Goal: Share content: Share content

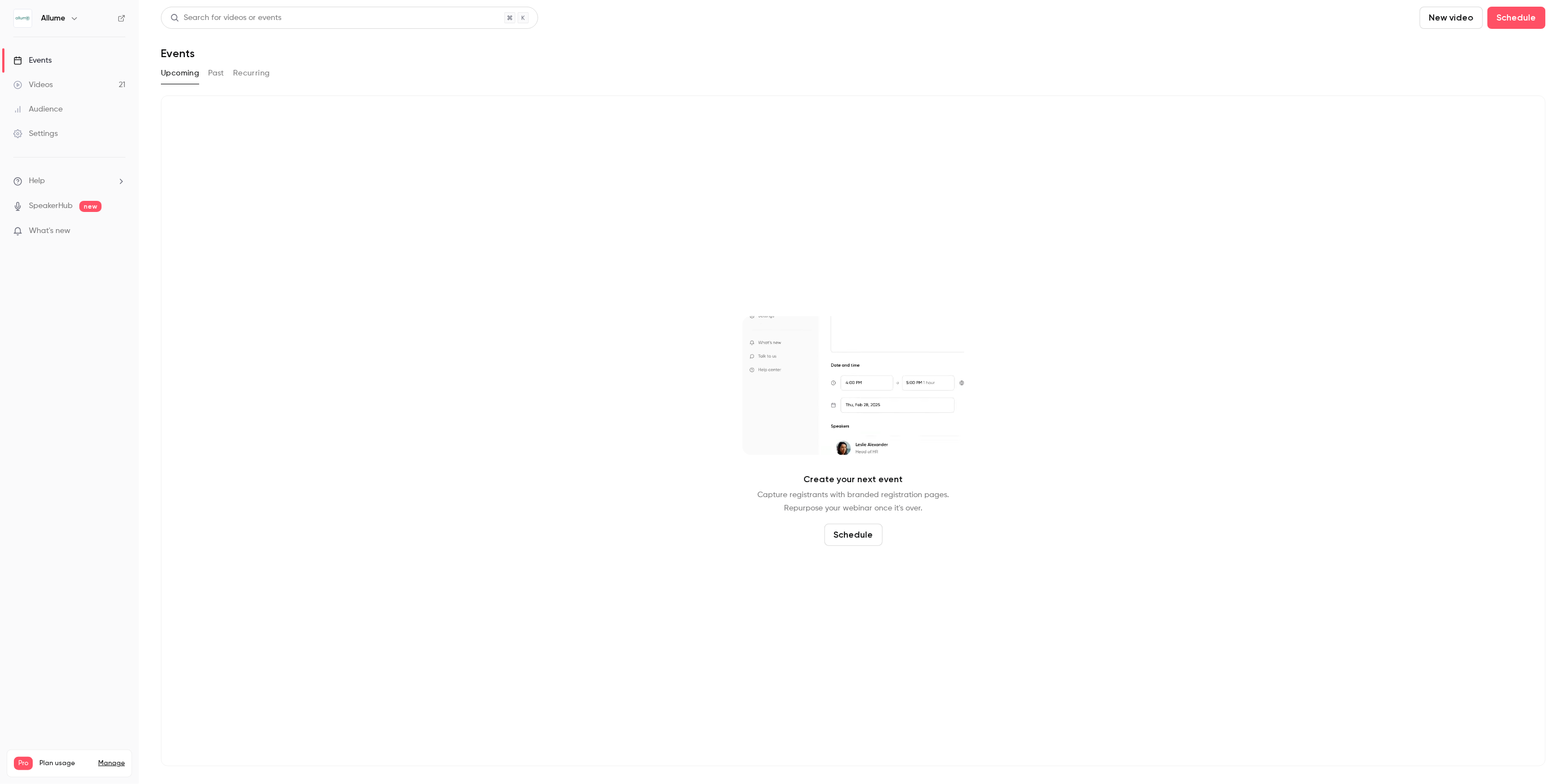
click at [220, 73] on button "Past" at bounding box center [215, 73] width 16 height 18
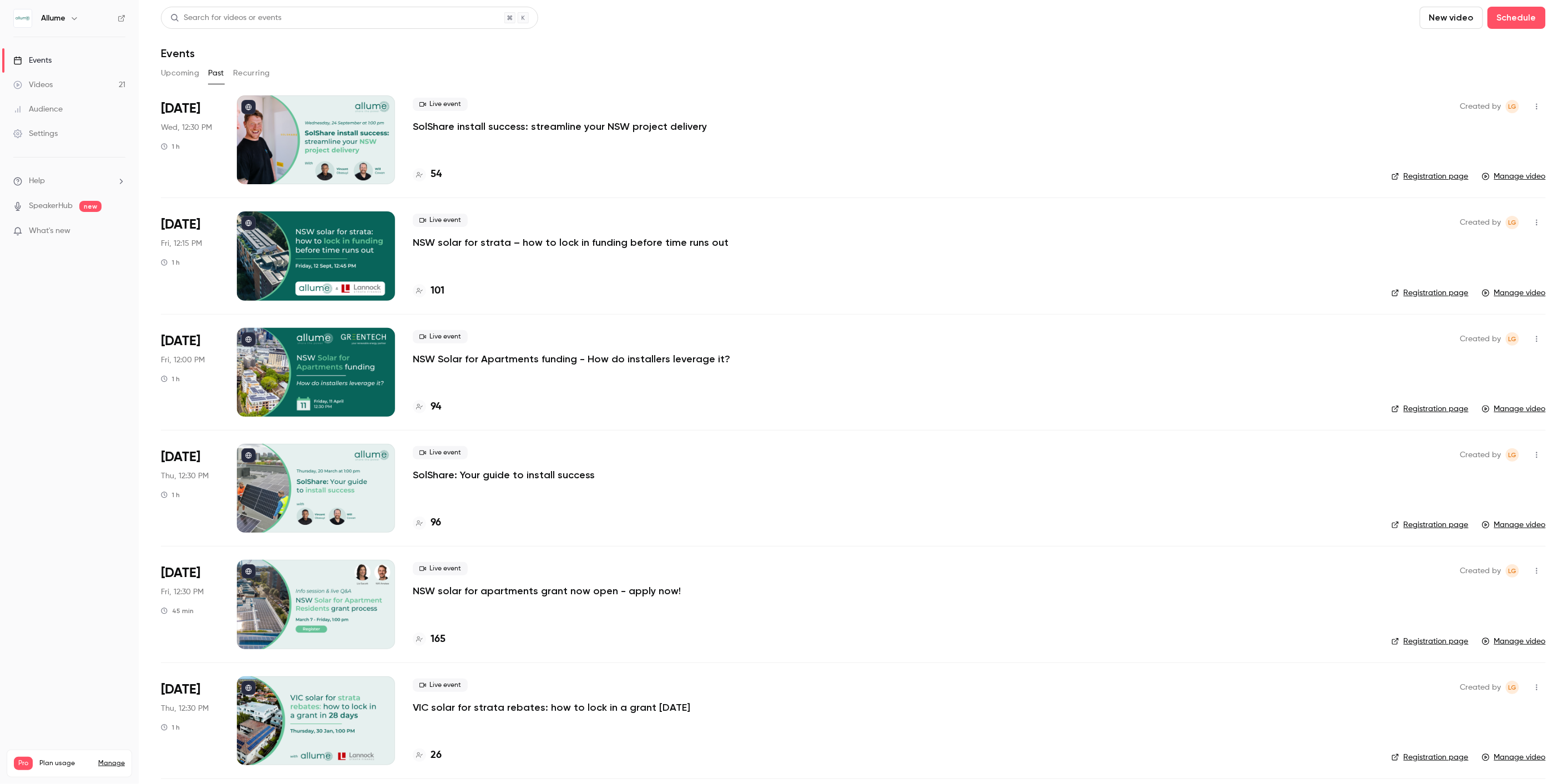
click at [477, 243] on p "NSW solar for strata – how to lock in funding before time runs out" at bounding box center [571, 242] width 316 height 13
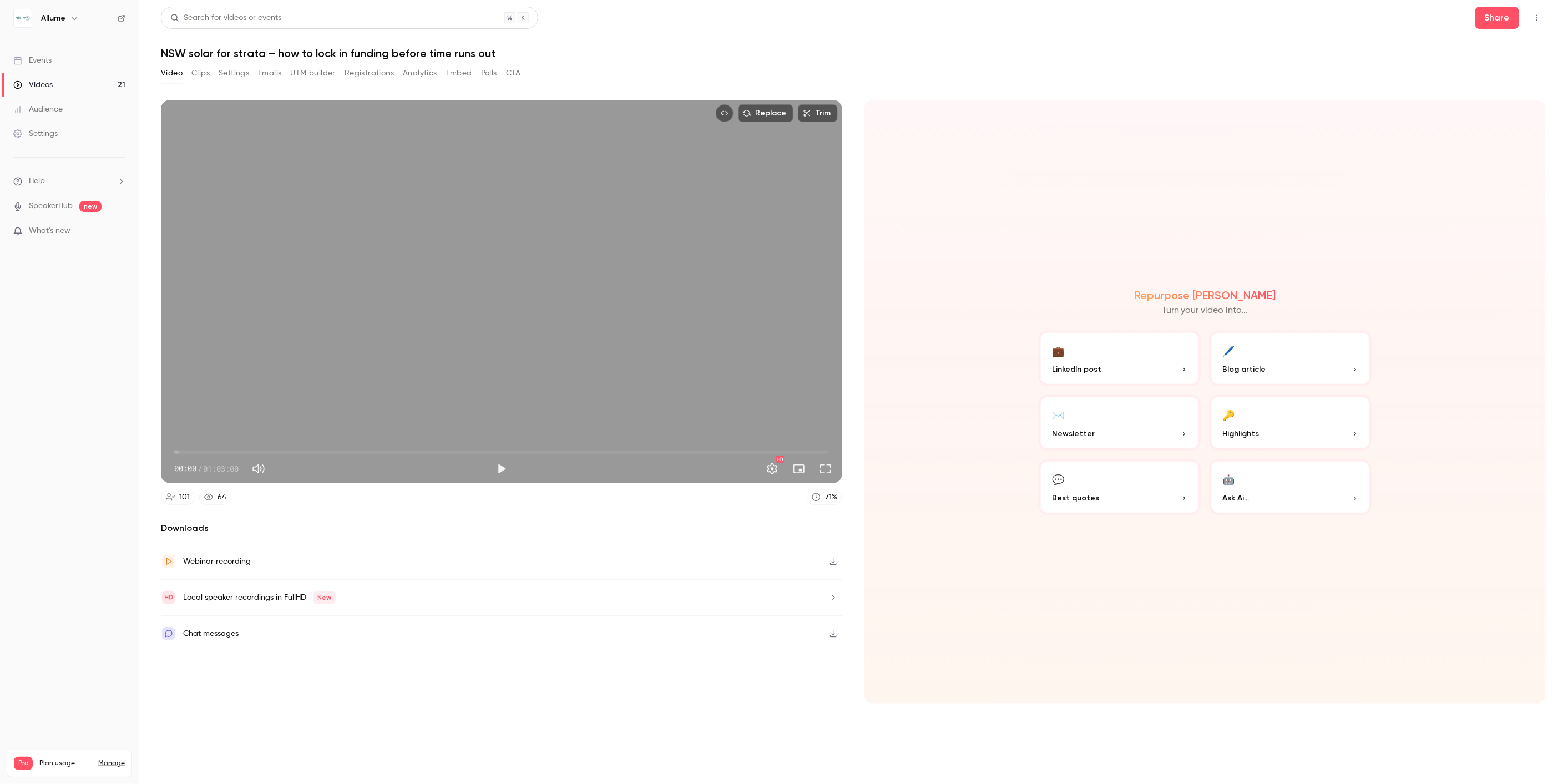
click at [465, 72] on button "Embed" at bounding box center [459, 73] width 26 height 18
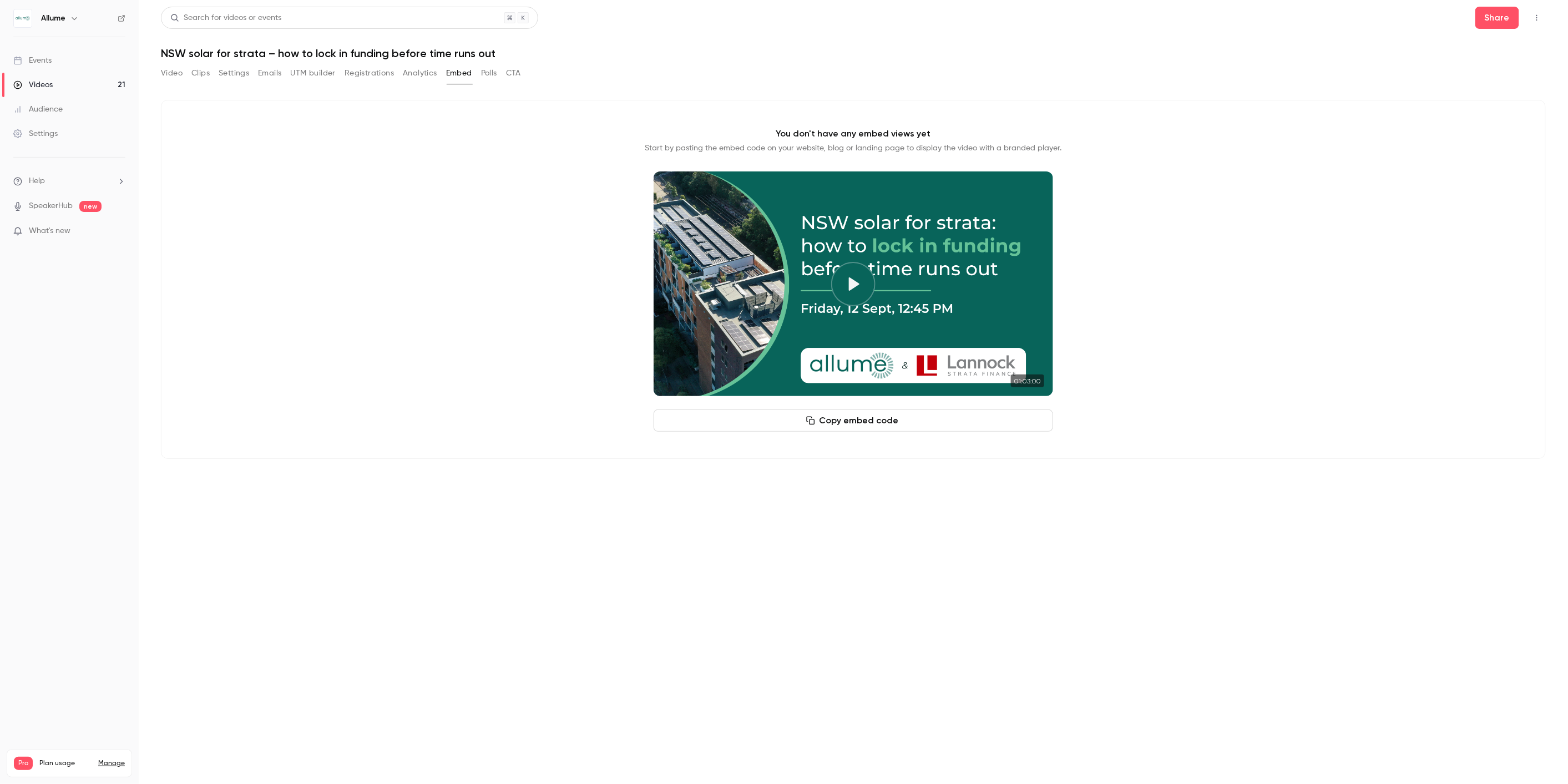
click at [825, 422] on button "Copy embed code" at bounding box center [853, 420] width 400 height 22
